Goal: Navigation & Orientation: Understand site structure

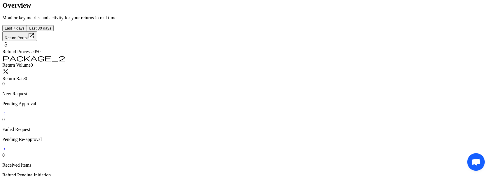
scroll to position [325, 0]
